Goal: Task Accomplishment & Management: Complete application form

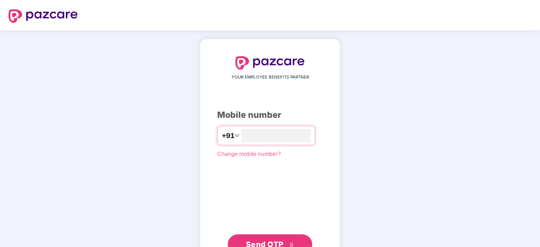
type input "**********"
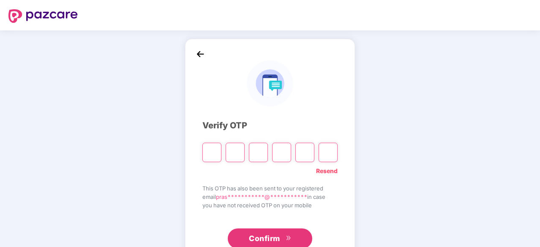
type input "*"
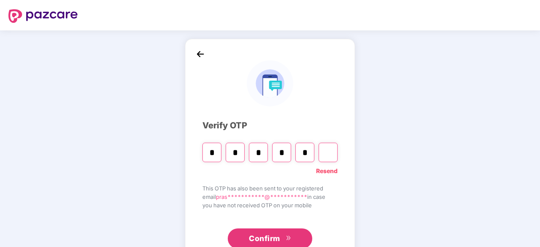
type input "*"
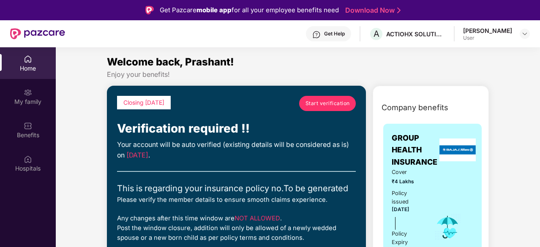
click at [321, 102] on span "Start verification" at bounding box center [328, 103] width 44 height 8
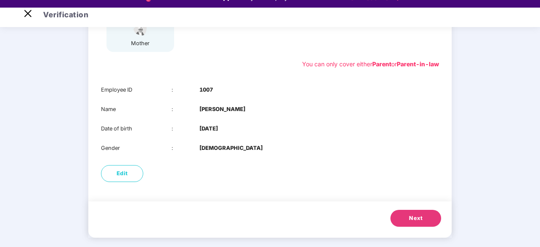
scroll to position [20, 0]
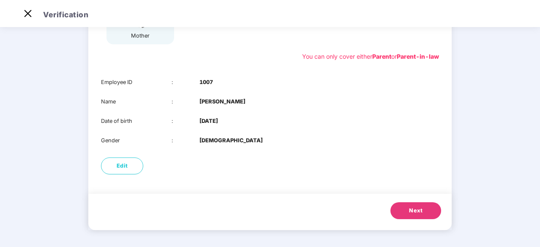
click at [423, 214] on button "Next" at bounding box center [416, 211] width 51 height 17
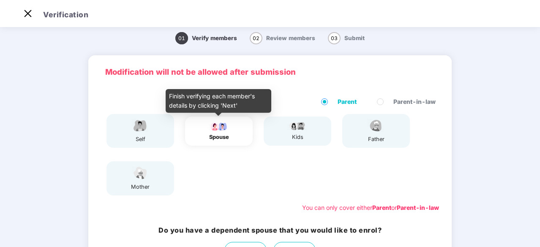
scroll to position [89, 0]
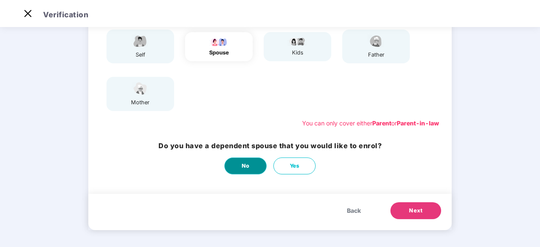
click at [252, 168] on button "No" at bounding box center [246, 166] width 42 height 17
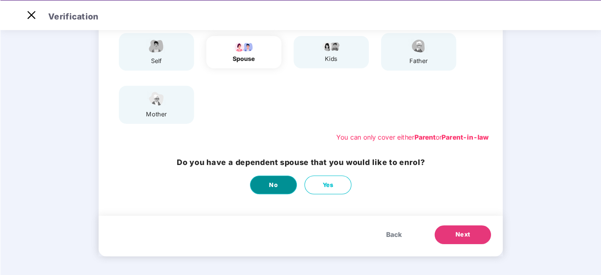
scroll to position [0, 0]
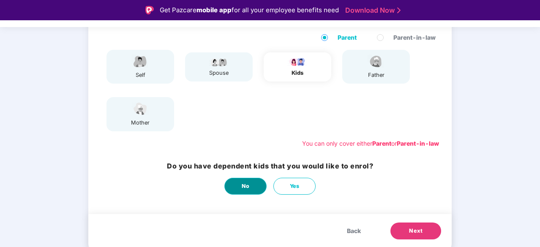
click at [245, 190] on span "No" at bounding box center [246, 186] width 8 height 8
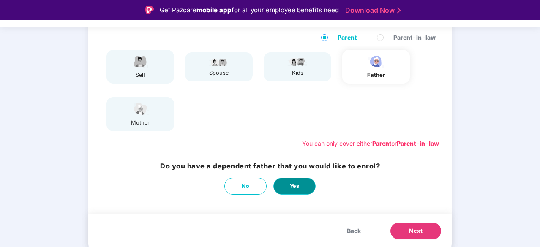
click at [290, 188] on span "Yes" at bounding box center [295, 186] width 10 height 8
select select "****"
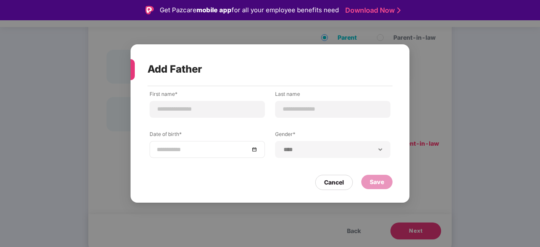
click at [255, 149] on div at bounding box center [207, 149] width 101 height 9
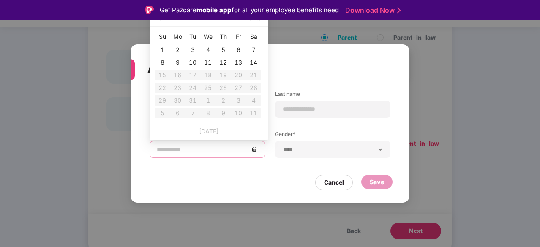
click at [255, 149] on div at bounding box center [207, 149] width 101 height 9
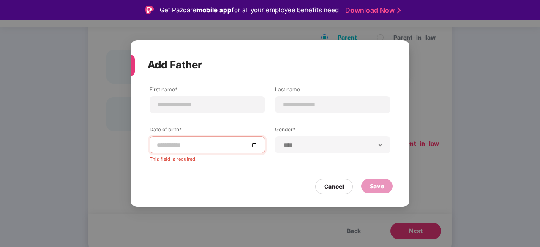
click at [212, 166] on div "**********" at bounding box center [270, 130] width 241 height 89
click at [190, 102] on input at bounding box center [207, 105] width 101 height 9
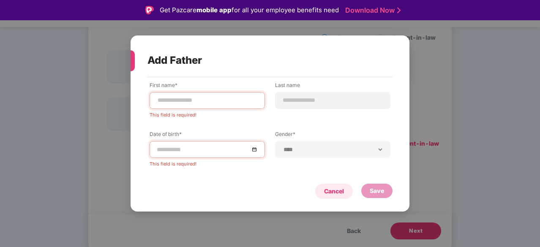
click at [342, 194] on div "Cancel" at bounding box center [334, 191] width 38 height 15
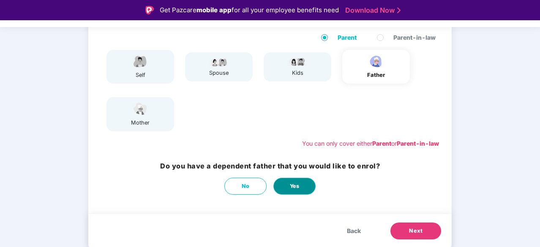
click at [288, 188] on button "Yes" at bounding box center [295, 186] width 42 height 17
select select "****"
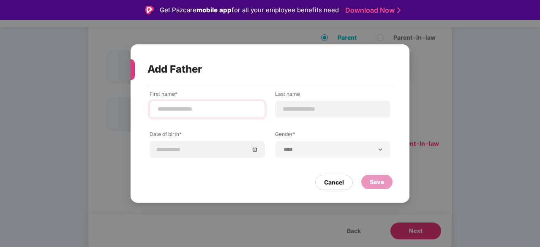
click at [165, 103] on div at bounding box center [207, 109] width 115 height 17
click at [166, 109] on input at bounding box center [207, 109] width 101 height 9
type input "*****"
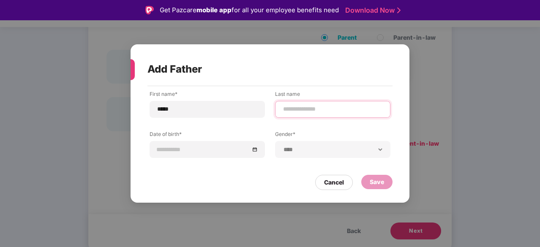
click at [287, 110] on input at bounding box center [332, 109] width 101 height 9
type input "******"
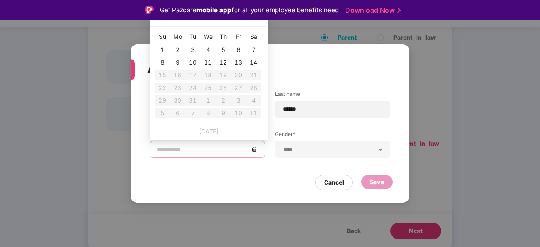
click at [184, 148] on input at bounding box center [203, 149] width 93 height 9
type input "**********"
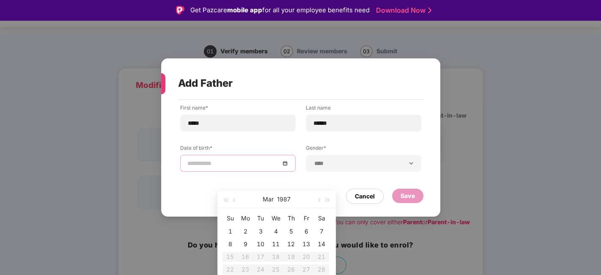
scroll to position [12, 0]
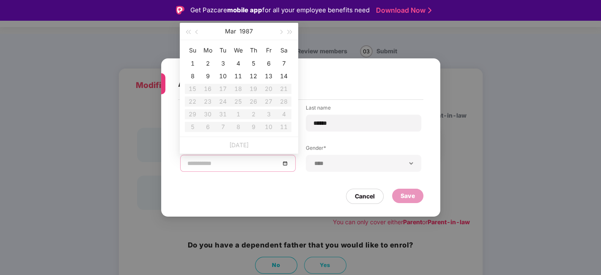
type input "**********"
click at [198, 30] on span "button" at bounding box center [197, 32] width 4 height 4
click at [280, 30] on span "button" at bounding box center [280, 32] width 4 height 4
click at [188, 32] on span "button" at bounding box center [188, 32] width 4 height 4
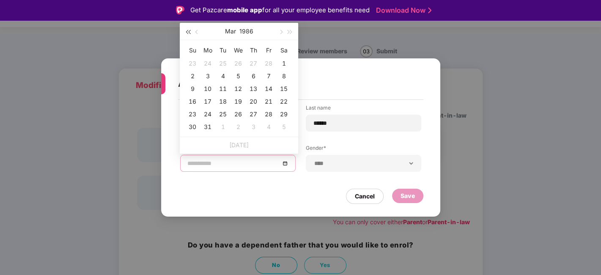
click at [188, 32] on span "button" at bounding box center [188, 32] width 4 height 4
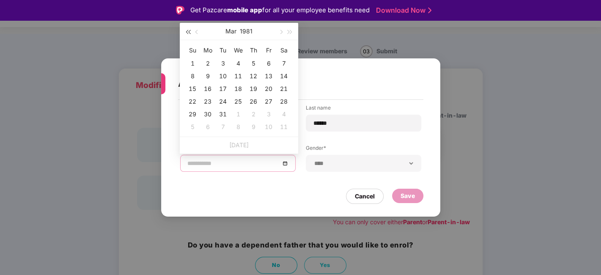
click at [188, 32] on span "button" at bounding box center [188, 32] width 4 height 4
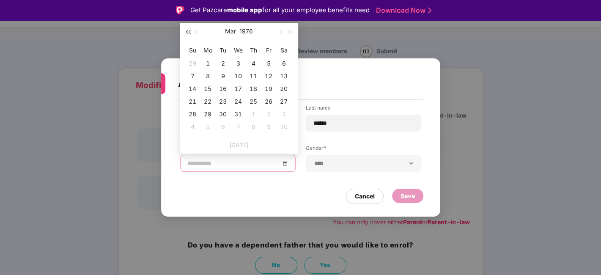
click at [188, 32] on span "button" at bounding box center [188, 32] width 4 height 4
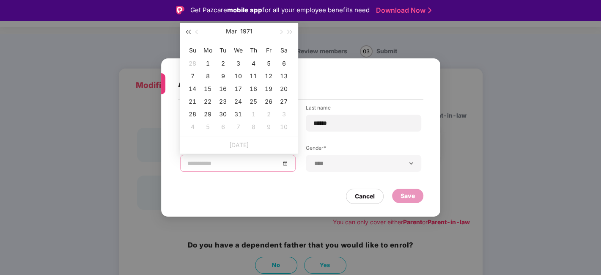
click at [188, 32] on span "button" at bounding box center [188, 32] width 4 height 4
type input "**********"
click at [279, 32] on button "button" at bounding box center [280, 31] width 9 height 17
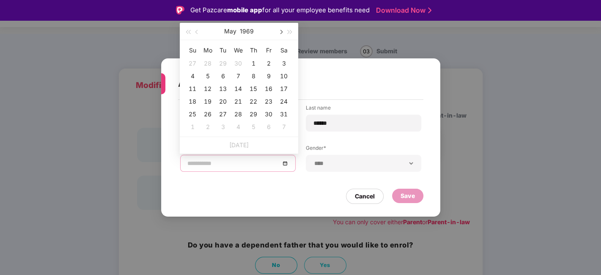
click at [279, 32] on button "button" at bounding box center [280, 31] width 9 height 17
type input "**********"
click at [281, 74] on div "14" at bounding box center [284, 76] width 10 height 10
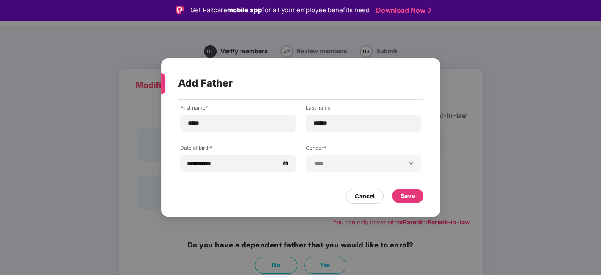
click at [285, 139] on div "**********" at bounding box center [300, 144] width 241 height 80
click at [414, 199] on div "Save" at bounding box center [407, 195] width 14 height 9
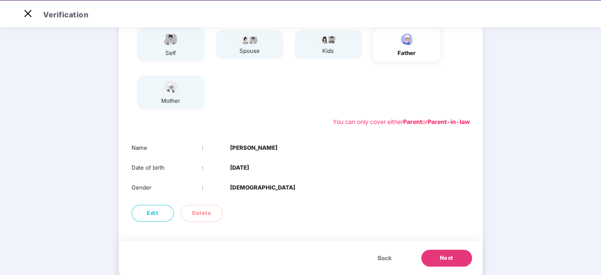
scroll to position [111, 0]
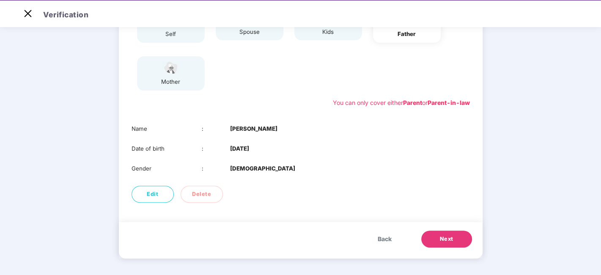
click at [450, 237] on span "Next" at bounding box center [447, 239] width 14 height 8
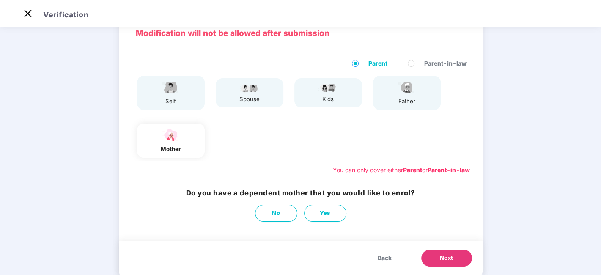
scroll to position [63, 0]
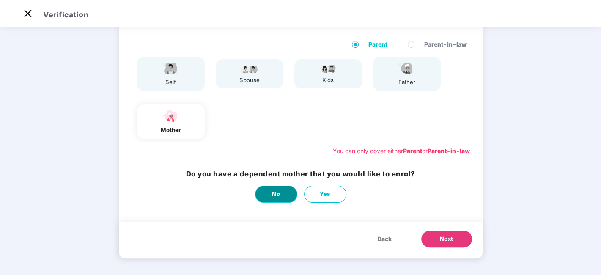
click at [266, 191] on button "No" at bounding box center [276, 194] width 42 height 17
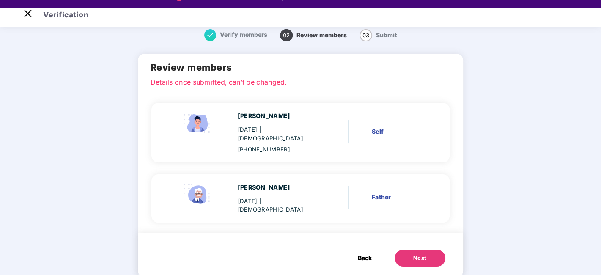
scroll to position [20, 0]
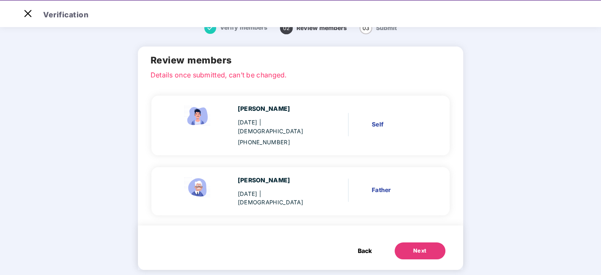
click at [427, 242] on button "Next" at bounding box center [420, 250] width 51 height 17
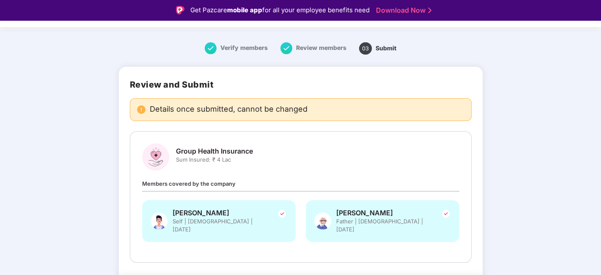
scroll to position [42, 0]
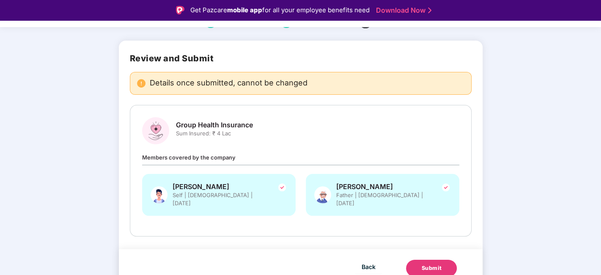
click at [443, 247] on button "Submit" at bounding box center [431, 268] width 51 height 17
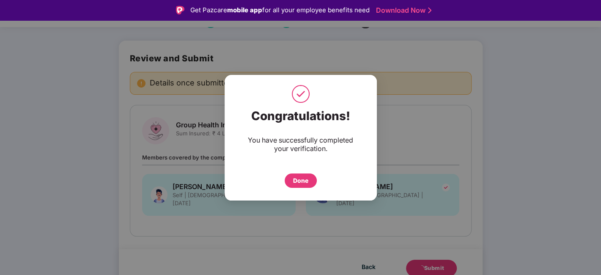
click at [303, 182] on div "Done" at bounding box center [300, 180] width 15 height 9
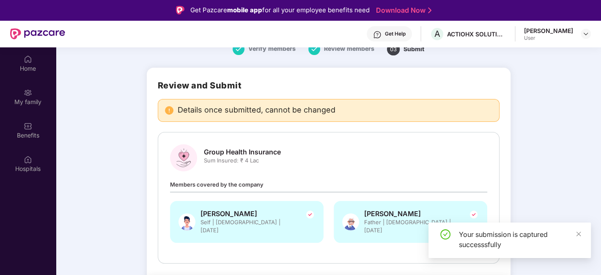
scroll to position [0, 0]
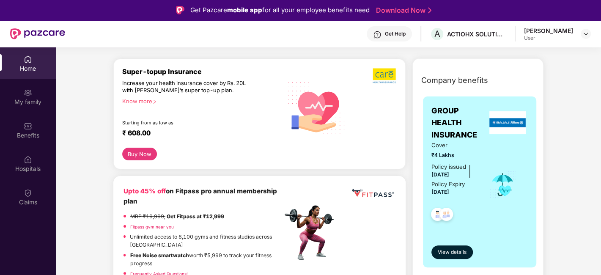
scroll to position [94, 0]
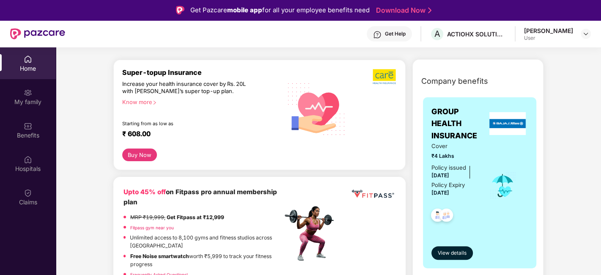
click at [145, 104] on div "Know more" at bounding box center [199, 102] width 155 height 6
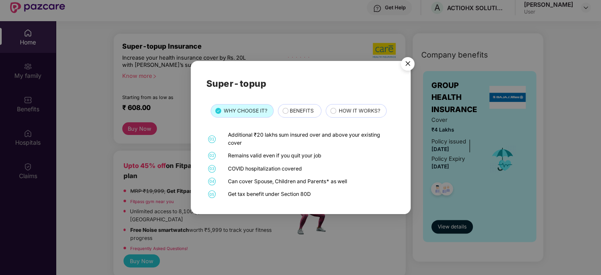
scroll to position [47, 0]
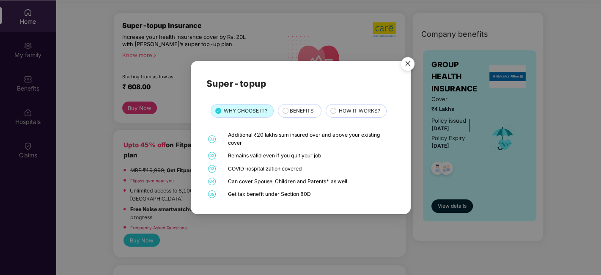
click at [292, 109] on span "BENEFITS" at bounding box center [301, 111] width 24 height 8
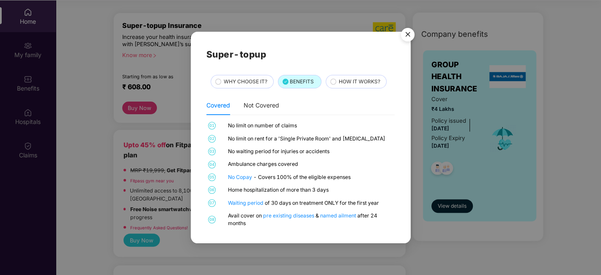
click at [360, 83] on span "HOW IT WORKS?" at bounding box center [359, 82] width 41 height 8
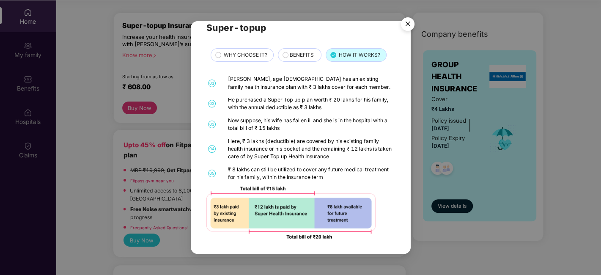
scroll to position [0, 0]
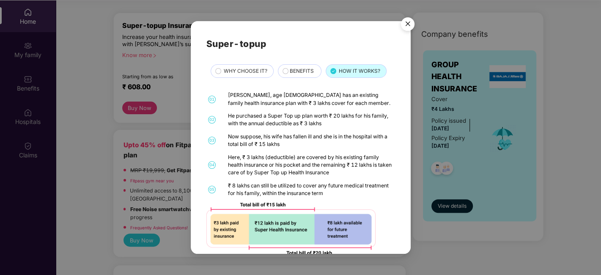
click at [248, 72] on span "WHY CHOOSE IT?" at bounding box center [246, 71] width 44 height 8
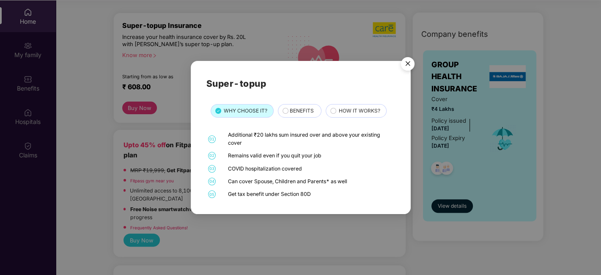
click at [406, 63] on img "Close" at bounding box center [408, 65] width 24 height 24
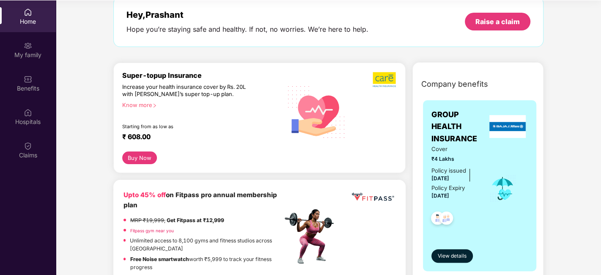
scroll to position [94, 0]
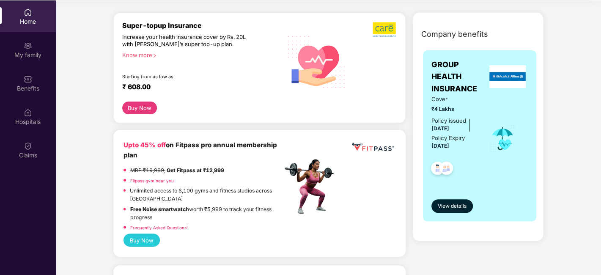
click at [143, 55] on div "Know more" at bounding box center [199, 55] width 155 height 6
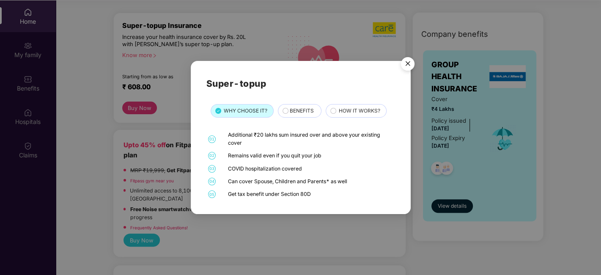
scroll to position [47, 0]
click at [409, 64] on img "Close" at bounding box center [408, 65] width 24 height 24
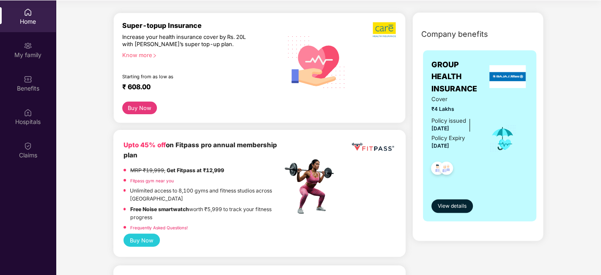
click at [132, 108] on button "Buy Now" at bounding box center [139, 107] width 35 height 12
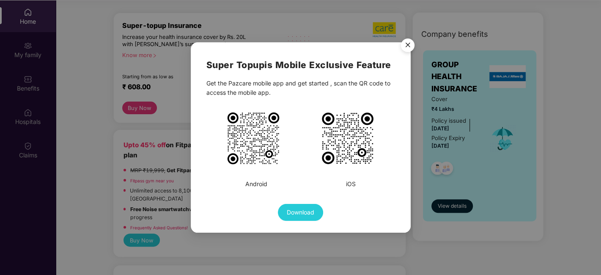
click at [405, 41] on img "Close" at bounding box center [408, 47] width 24 height 24
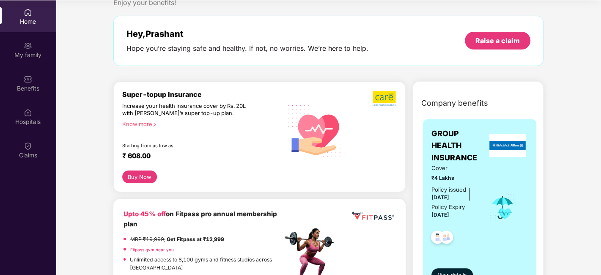
scroll to position [0, 0]
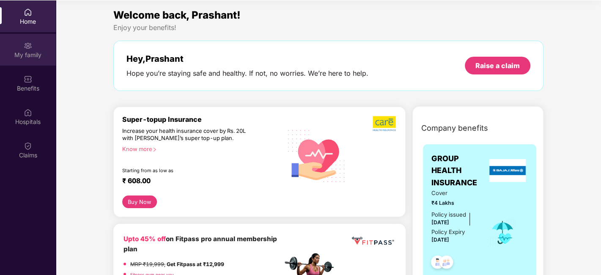
click at [35, 49] on div "My family" at bounding box center [28, 50] width 56 height 32
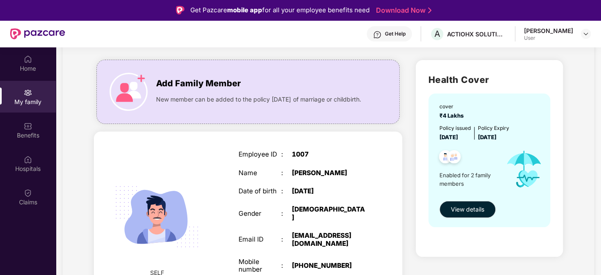
scroll to position [221, 0]
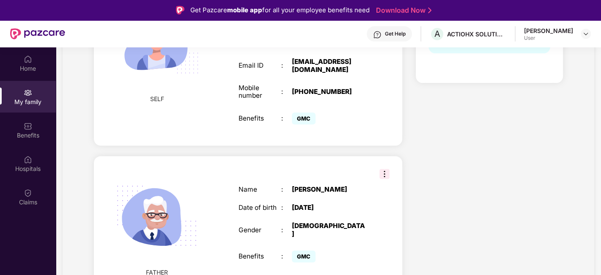
click at [384, 169] on img at bounding box center [384, 174] width 10 height 10
click at [471, 156] on div "Health Cover cover ₹4 Lakhs Policy issued 23 Aug 2025 Policy Expiry 22 Aug 2026…" at bounding box center [489, 91] width 161 height 425
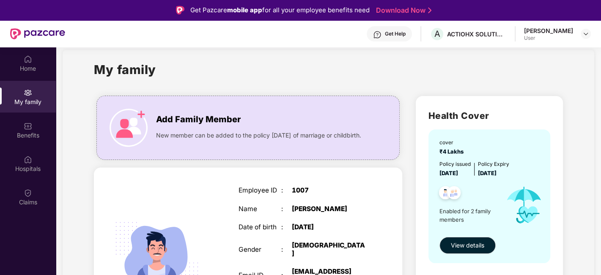
scroll to position [0, 0]
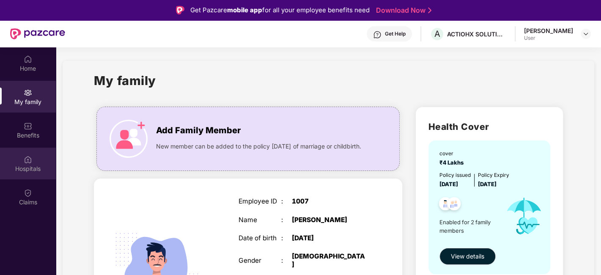
click at [33, 170] on div "Hospitals" at bounding box center [28, 169] width 56 height 8
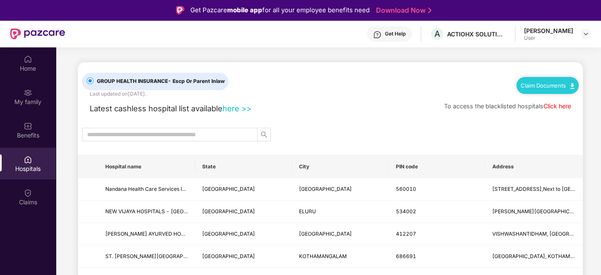
click at [129, 130] on input "text" at bounding box center [166, 134] width 159 height 9
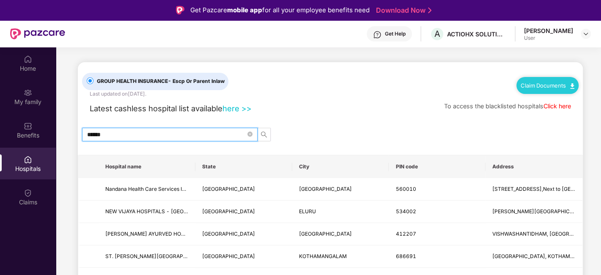
type input "******"
click at [345, 113] on div "Latest cashless hospital list available here >> To access the blacklisted hospi…" at bounding box center [330, 106] width 496 height 16
